Goal: Information Seeking & Learning: Check status

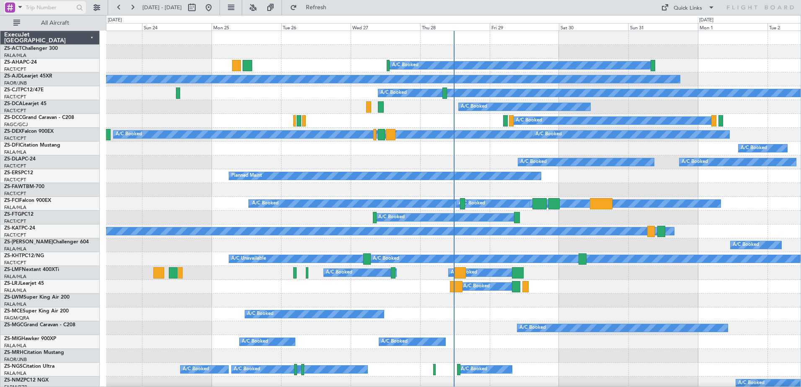
click at [20, 8] on span at bounding box center [20, 7] width 10 height 10
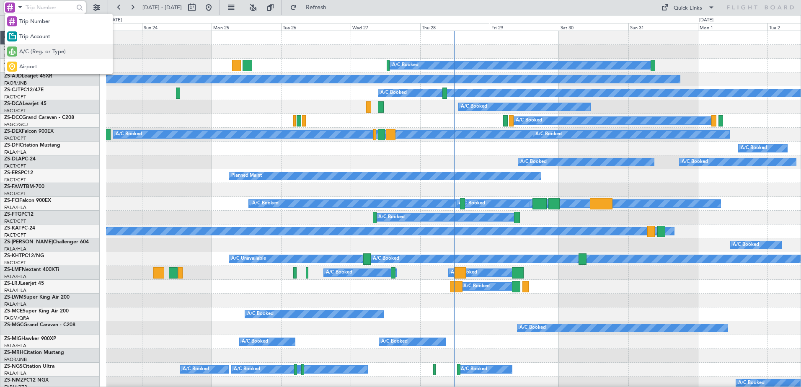
click at [30, 49] on span "A/C (Reg. or Type)" at bounding box center [42, 52] width 47 height 8
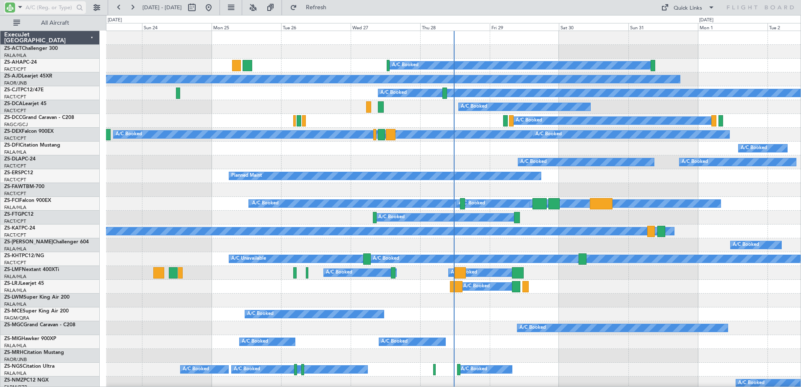
click at [34, 7] on input "text" at bounding box center [50, 7] width 48 height 13
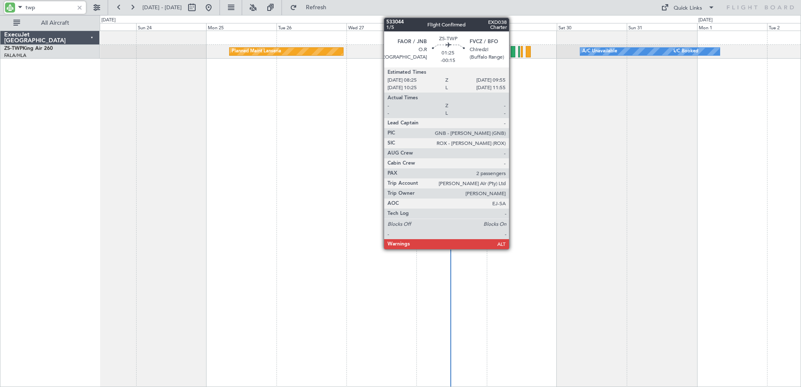
click at [513, 52] on div at bounding box center [513, 51] width 5 height 11
type input "twp"
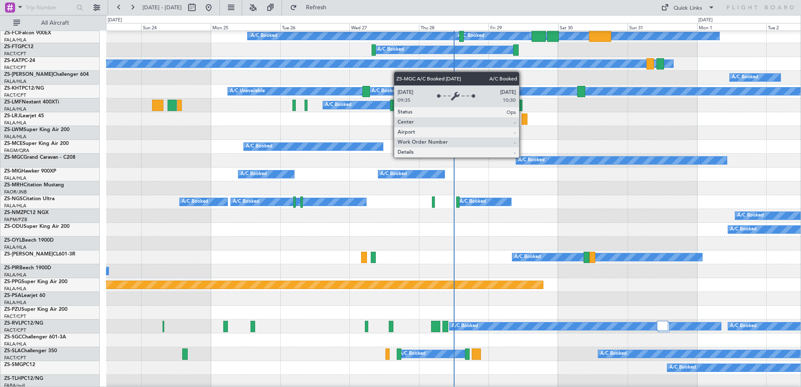
scroll to position [224, 0]
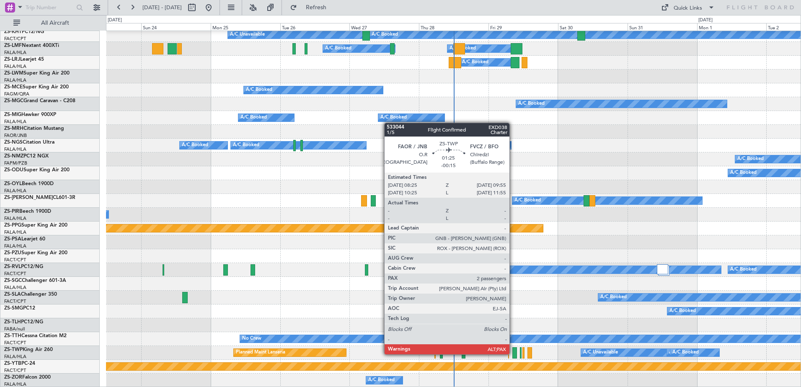
click at [513, 354] on div at bounding box center [514, 352] width 5 height 11
